Goal: Task Accomplishment & Management: Manage account settings

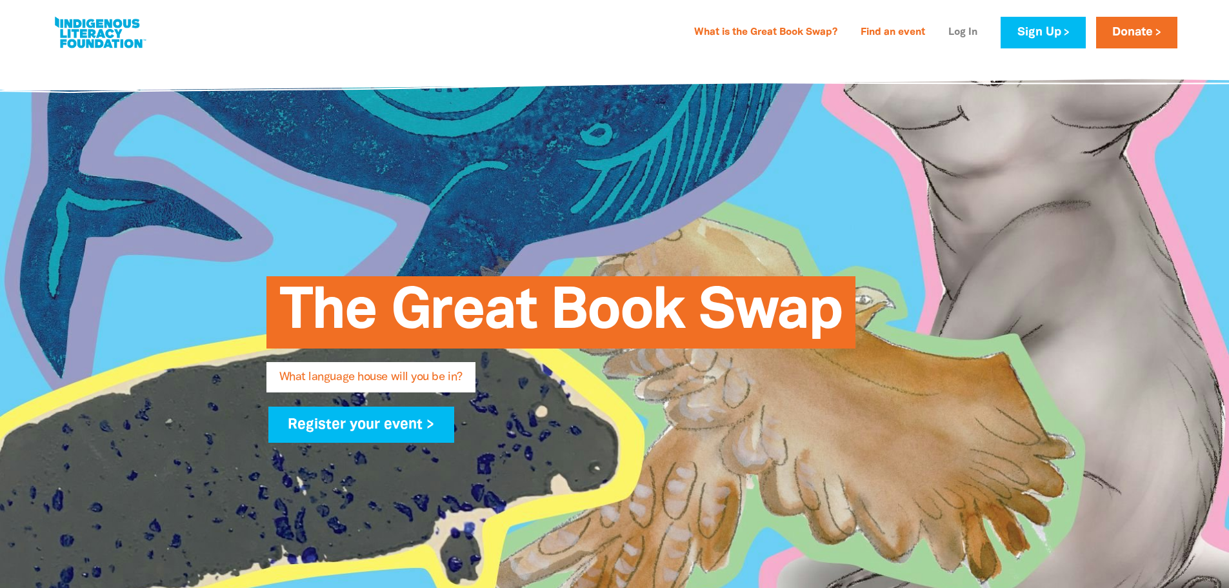
click at [960, 33] on link "Log In" at bounding box center [963, 33] width 45 height 21
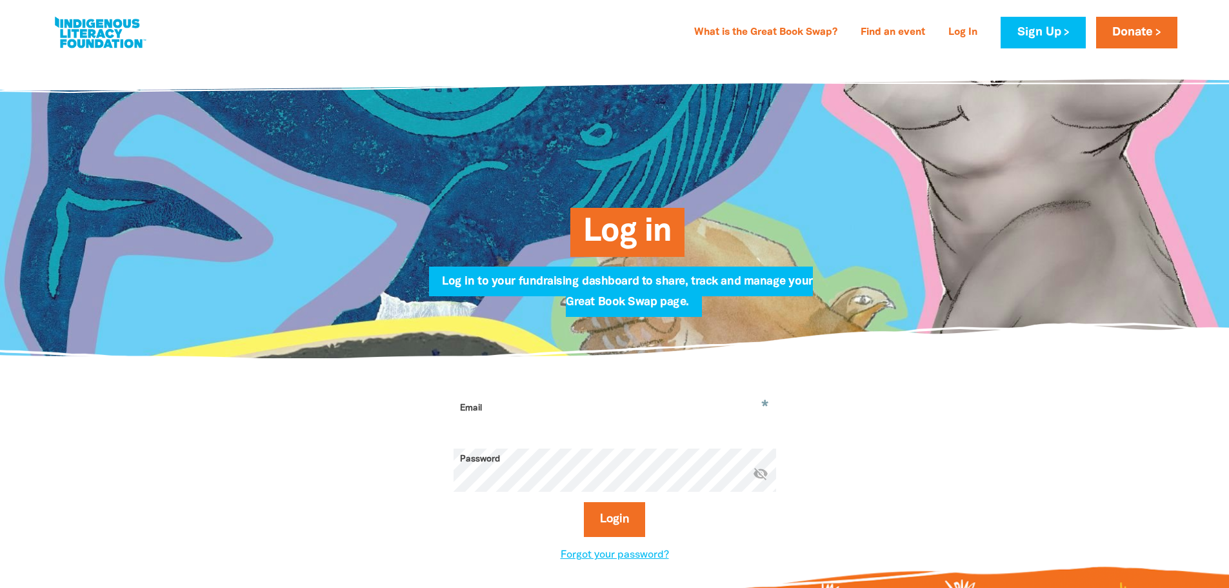
click at [553, 423] on input "Email" at bounding box center [615, 417] width 323 height 41
click at [577, 430] on input "Email" at bounding box center [615, 417] width 323 height 41
click at [474, 427] on input "Email" at bounding box center [615, 417] width 323 height 41
type input "o"
click at [584, 502] on button "Login" at bounding box center [614, 519] width 61 height 35
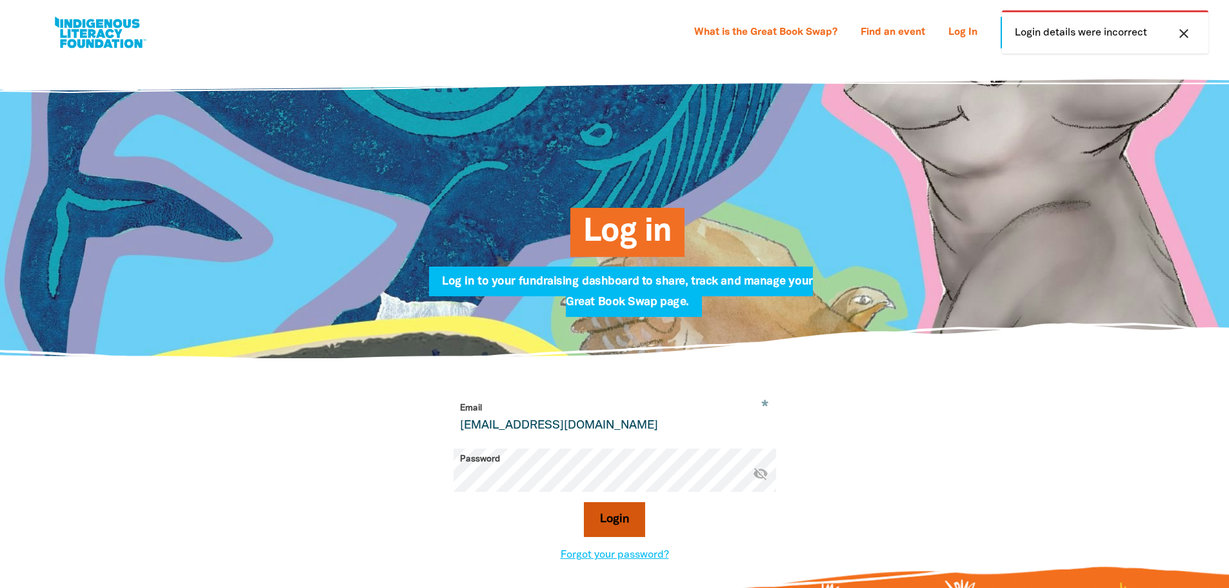
click at [606, 523] on button "Login" at bounding box center [614, 519] width 61 height 35
drag, startPoint x: 495, startPoint y: 424, endPoint x: 407, endPoint y: 427, distance: 87.8
click at [407, 427] on div "* Email [EMAIL_ADDRESS][DOMAIN_NAME] Password * visibility_off Login Forgot you…" at bounding box center [615, 479] width 452 height 165
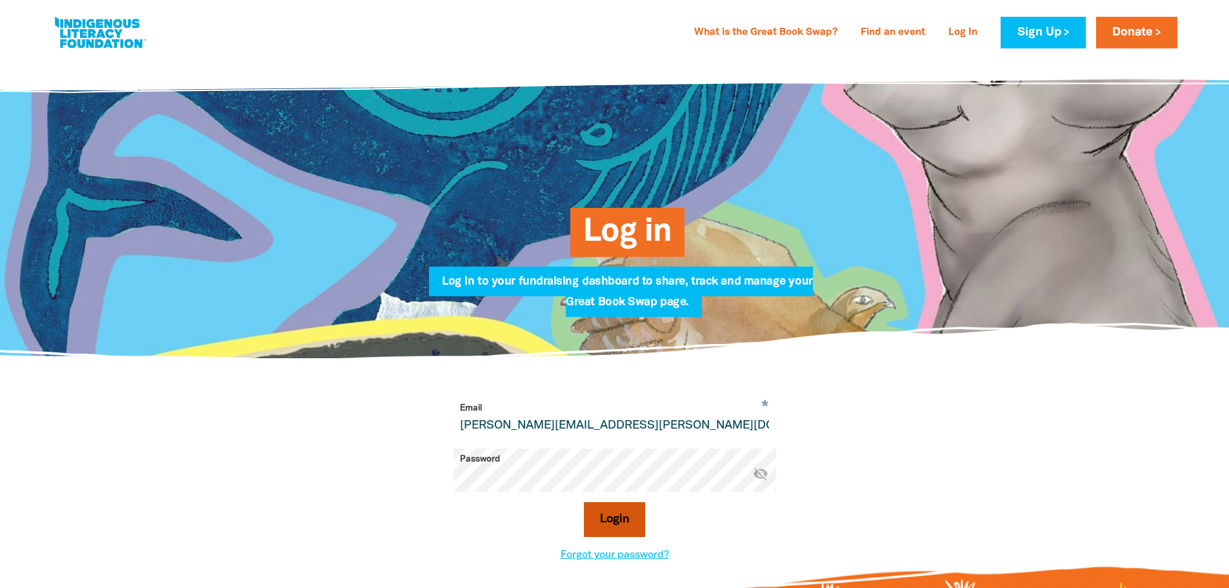
type input "[PERSON_NAME][EMAIL_ADDRESS][PERSON_NAME][DOMAIN_NAME]"
click at [619, 510] on button "Login" at bounding box center [614, 519] width 61 height 35
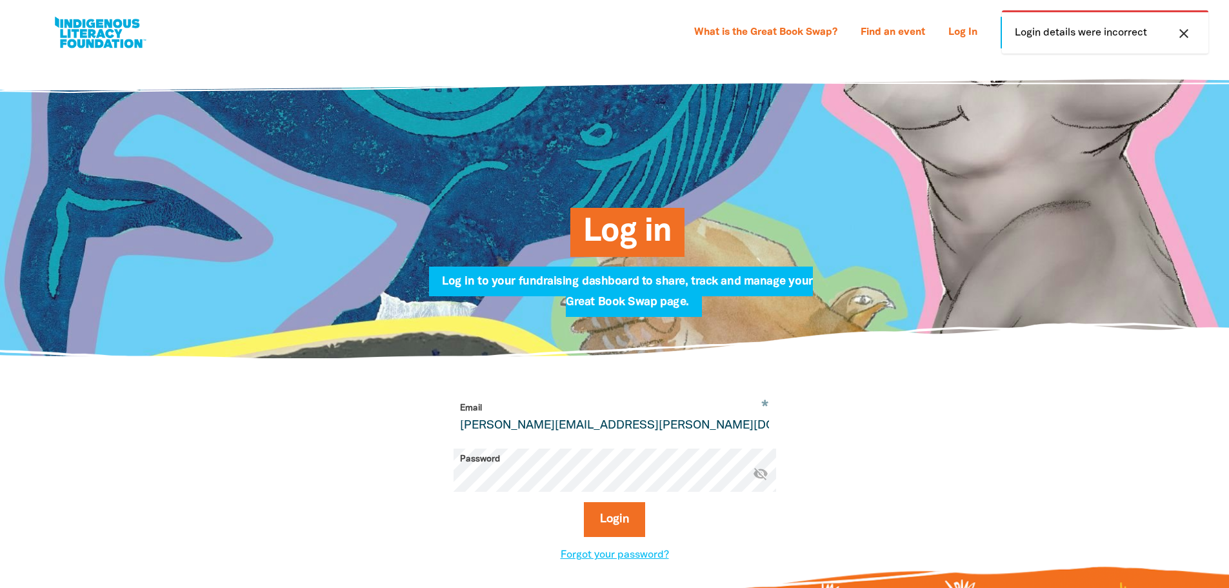
click at [1185, 33] on icon "close" at bounding box center [1183, 33] width 15 height 15
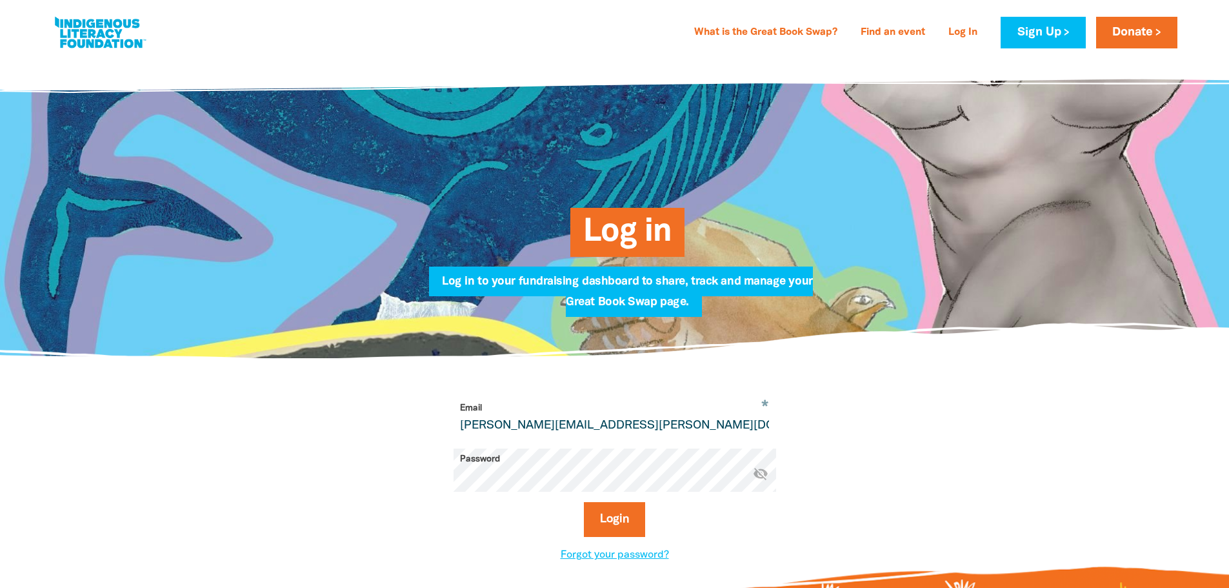
click at [411, 484] on div "* Email [PERSON_NAME][EMAIL_ADDRESS][PERSON_NAME][DOMAIN_NAME] Password * visib…" at bounding box center [615, 479] width 452 height 165
